Goal: Task Accomplishment & Management: Use online tool/utility

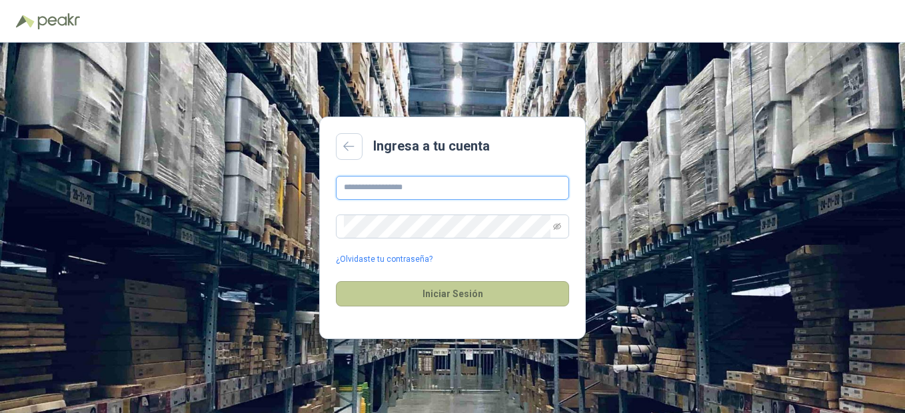
type input "**********"
click at [430, 287] on button "Iniciar Sesión" at bounding box center [452, 293] width 233 height 25
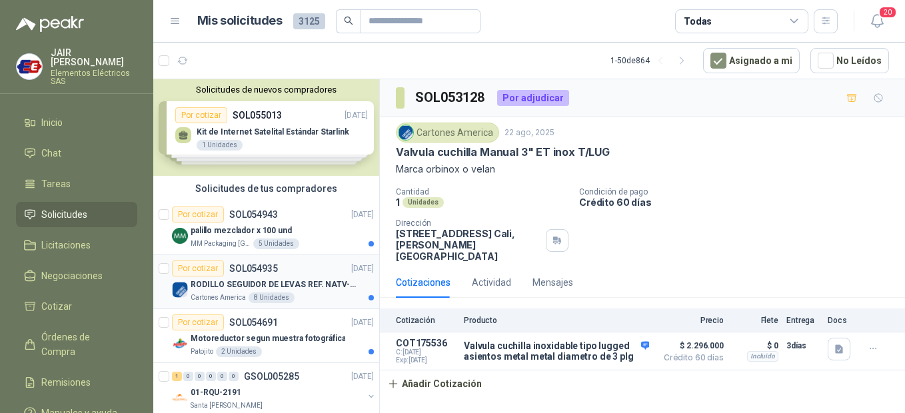
click at [298, 262] on div "Por cotizar SOL054935 [DATE]" at bounding box center [273, 268] width 202 height 16
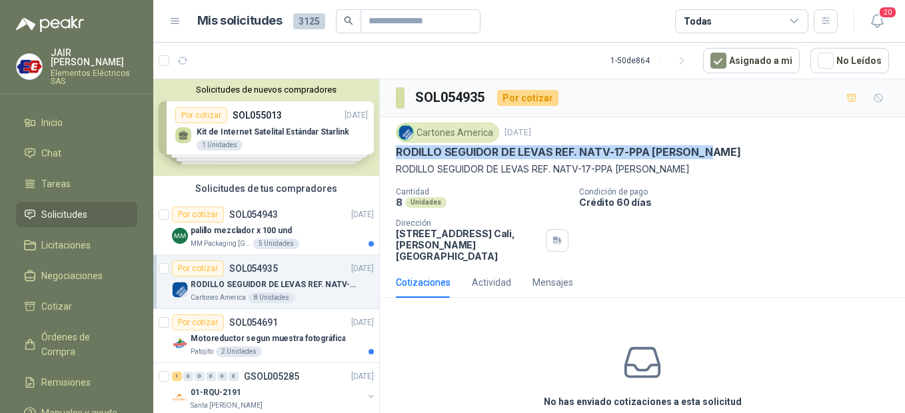
drag, startPoint x: 398, startPoint y: 153, endPoint x: 717, endPoint y: 147, distance: 319.1
click at [717, 147] on p "RODILLO SEGUIDOR DE LEVAS REF. NATV-17-PPA [PERSON_NAME]" at bounding box center [568, 152] width 345 height 14
drag, startPoint x: 717, startPoint y: 147, endPoint x: 704, endPoint y: 151, distance: 13.5
copy p "RODILLO SEGUIDOR DE LEVAS REF. NATV-17-PPA [PERSON_NAME]"
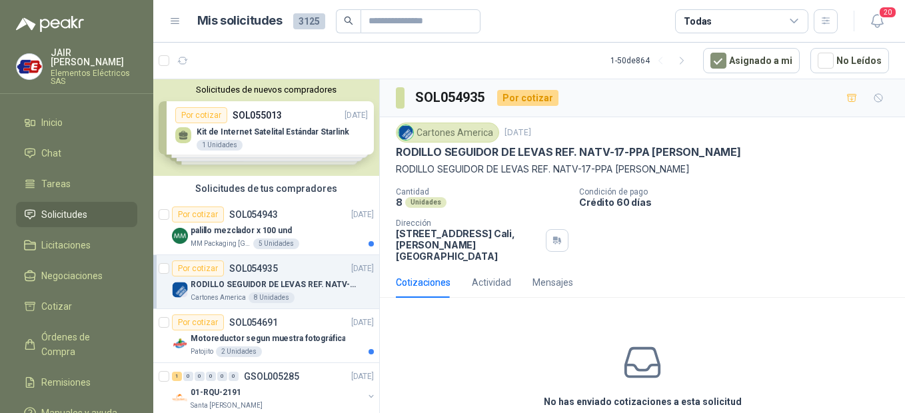
click at [785, 232] on div "Cantidad 8 Unidades Condición de pago Crédito 60 días Dirección [STREET_ADDRESS…" at bounding box center [642, 224] width 493 height 75
